Goal: Contribute content

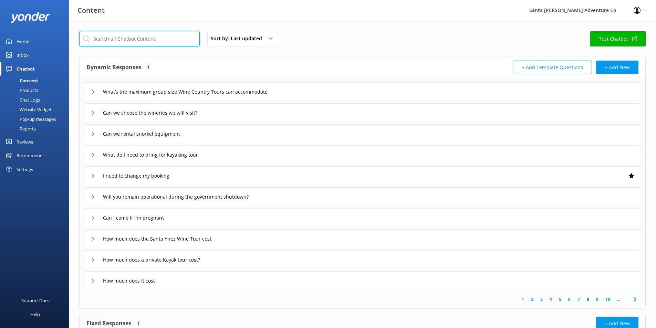
click at [154, 42] on input "text" at bounding box center [139, 38] width 120 height 15
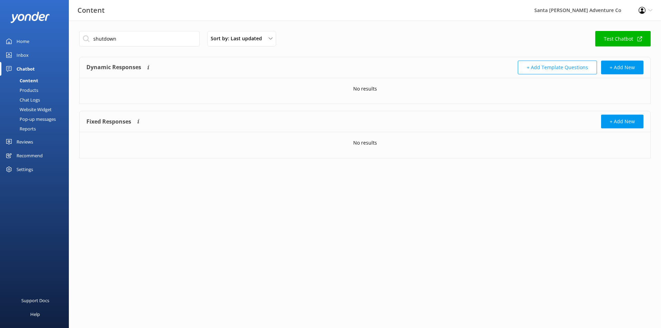
click at [178, 91] on div "No results" at bounding box center [365, 88] width 571 height 21
click at [157, 42] on input "shutdown" at bounding box center [139, 38] width 120 height 15
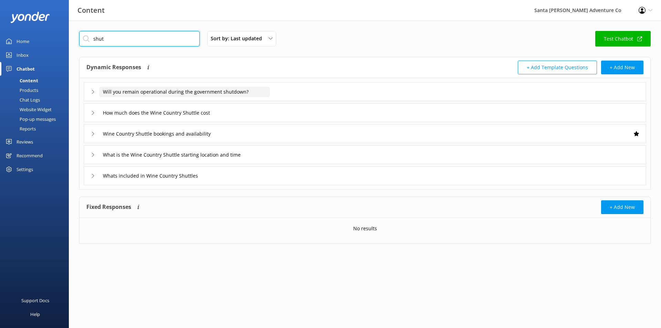
type input "shut"
click at [199, 90] on input "Will you remain operational during the government shutdown?" at bounding box center [184, 92] width 171 height 10
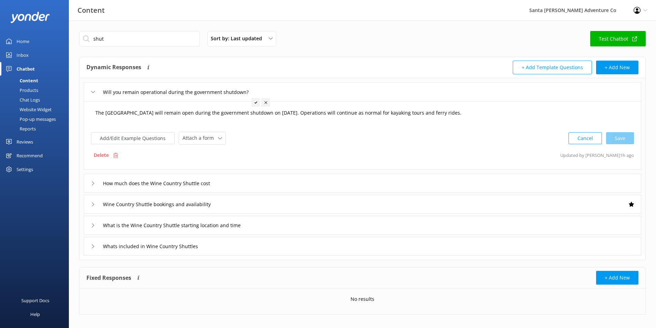
click at [406, 112] on textarea "The [GEOGRAPHIC_DATA] will remain open during the government shutdown on [DATE]…" at bounding box center [362, 116] width 541 height 21
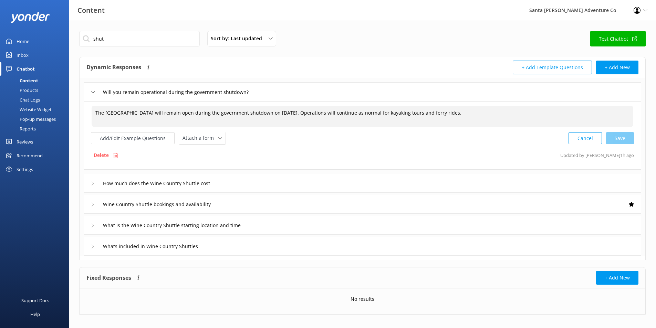
click at [278, 115] on textarea "The [GEOGRAPHIC_DATA] will remain open during the government shutdown on [DATE]…" at bounding box center [362, 116] width 541 height 21
drag, startPoint x: 321, startPoint y: 113, endPoint x: 493, endPoint y: 116, distance: 171.4
click at [493, 116] on textarea "The [GEOGRAPHIC_DATA] will remain open during the government shutdown on [DATE]…" at bounding box center [362, 116] width 541 height 21
paste textarea "[GEOGRAPHIC_DATA] will remain open during the [DATE] Government shutdown. Ferry…"
drag, startPoint x: 322, startPoint y: 112, endPoint x: 483, endPoint y: 111, distance: 160.7
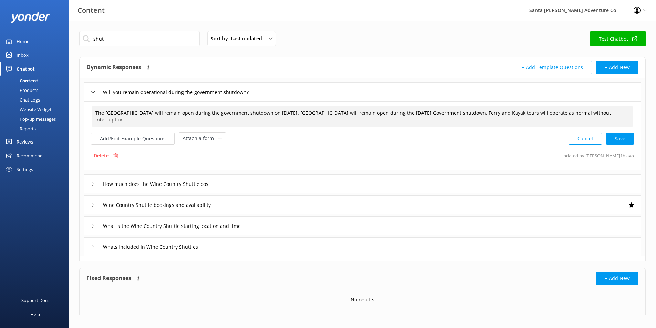
click at [483, 111] on textarea "The [GEOGRAPHIC_DATA] will remain open during the government shutdown on [DATE]…" at bounding box center [362, 117] width 541 height 22
click at [296, 112] on textarea "The [GEOGRAPHIC_DATA] will remain open during the government shutdown on [DATE]…" at bounding box center [362, 117] width 541 height 22
click at [265, 112] on textarea "The [GEOGRAPHIC_DATA] will remain open during the government shutdown on [DATE]…" at bounding box center [362, 117] width 541 height 22
click at [237, 114] on textarea "The [GEOGRAPHIC_DATA] will remain open during the government shutdown on [DATE]…" at bounding box center [362, 117] width 541 height 22
drag, startPoint x: 321, startPoint y: 113, endPoint x: 350, endPoint y: 114, distance: 28.6
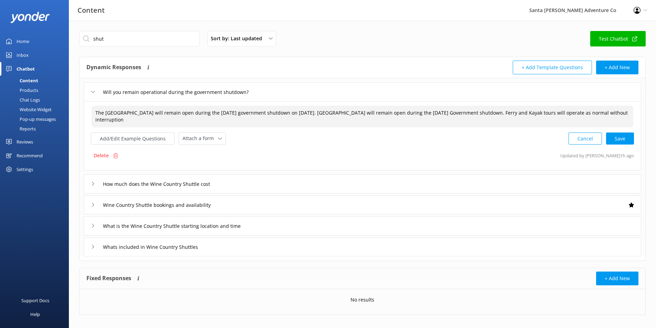
click at [350, 114] on textarea "The [GEOGRAPHIC_DATA] will remain open during the [DATE] government shutdown on…" at bounding box center [362, 117] width 541 height 22
drag, startPoint x: 322, startPoint y: 113, endPoint x: 537, endPoint y: 114, distance: 215.1
click at [537, 114] on textarea "The [GEOGRAPHIC_DATA] will remain open during the [DATE] government shutdown. […" at bounding box center [362, 117] width 541 height 22
click at [621, 142] on div "Cancel Loading.." at bounding box center [601, 137] width 65 height 13
click at [123, 136] on button "Add/Edit Example Questions" at bounding box center [133, 137] width 84 height 12
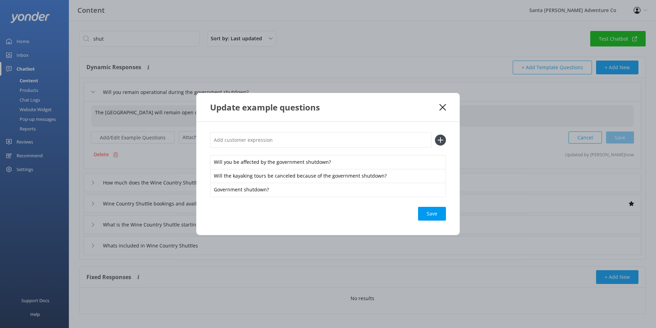
type textarea "The [GEOGRAPHIC_DATA] will remain open during the [DATE] government shutdown. F…"
click at [442, 105] on icon at bounding box center [442, 107] width 7 height 7
